Goal: Task Accomplishment & Management: Manage account settings

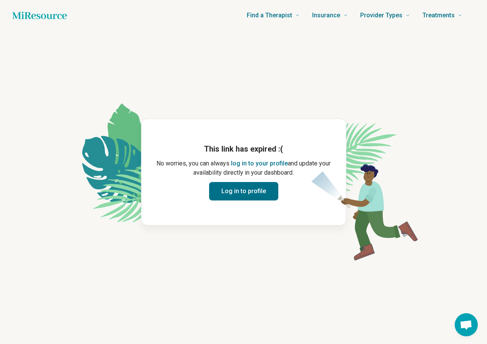
click at [249, 189] on button "Log in to profile" at bounding box center [243, 191] width 69 height 18
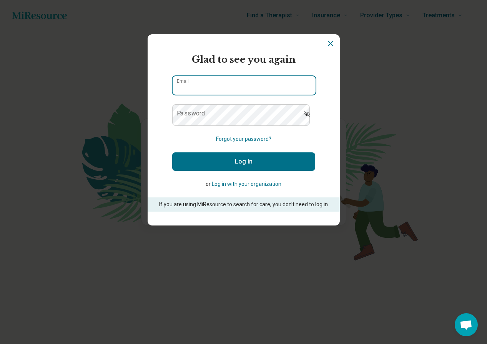
type input "**********"
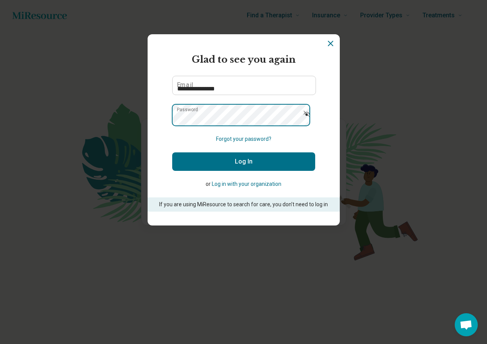
click at [243, 171] on button "Log In" at bounding box center [243, 161] width 143 height 18
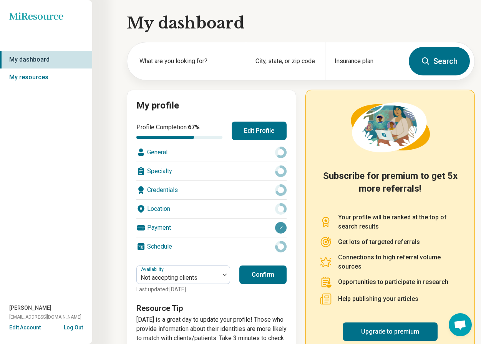
click at [266, 284] on button "Confirm" at bounding box center [262, 274] width 47 height 18
click at [267, 284] on button "Confirm" at bounding box center [262, 274] width 47 height 18
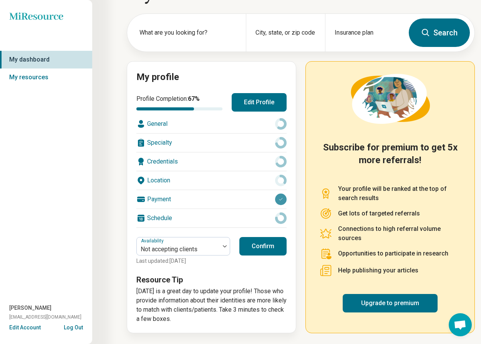
scroll to position [84, 0]
click at [267, 237] on button "Confirm" at bounding box center [262, 246] width 47 height 18
click at [260, 93] on button "Edit Profile" at bounding box center [259, 102] width 55 height 18
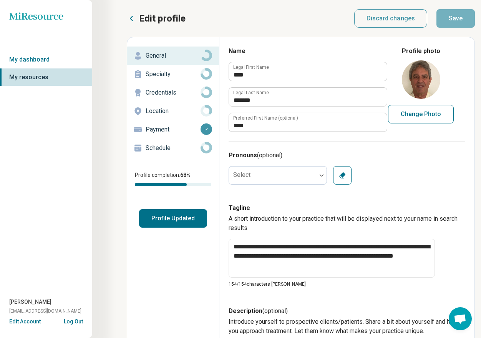
click at [207, 227] on button "Profile Updated" at bounding box center [173, 218] width 68 height 18
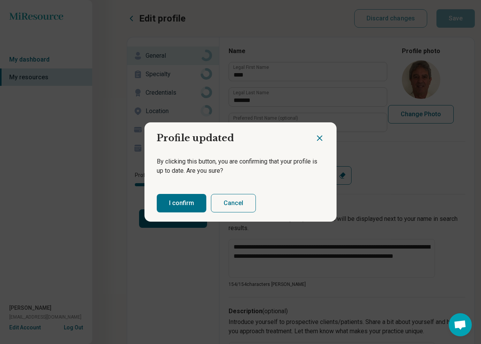
click at [188, 204] on button "I confirm" at bounding box center [182, 203] width 50 height 18
